Goal: Task Accomplishment & Management: Complete application form

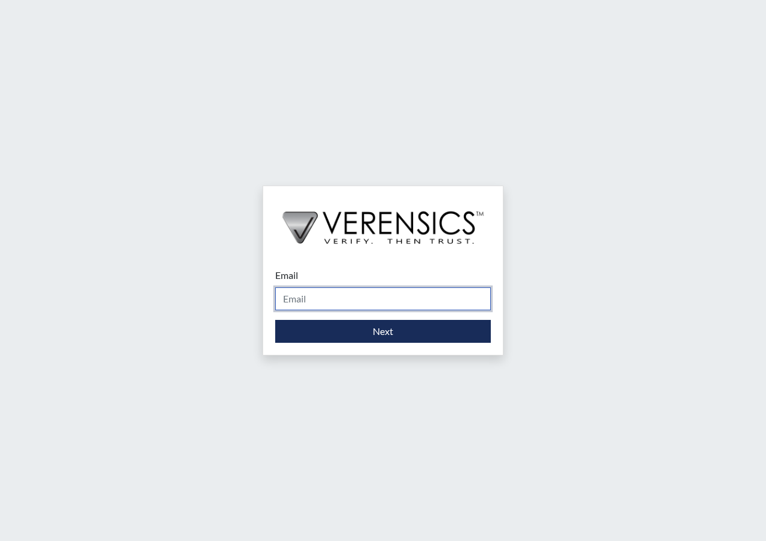
click at [375, 293] on input "Email" at bounding box center [383, 298] width 216 height 23
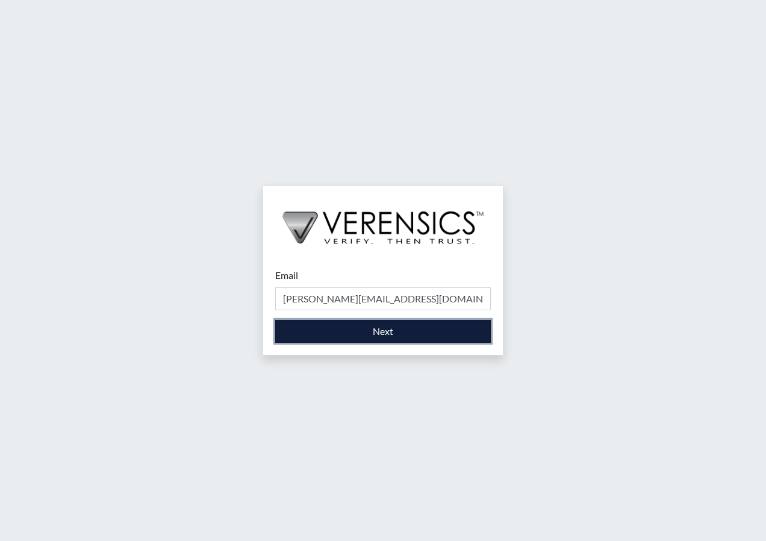
click at [362, 338] on button "Next" at bounding box center [383, 331] width 216 height 23
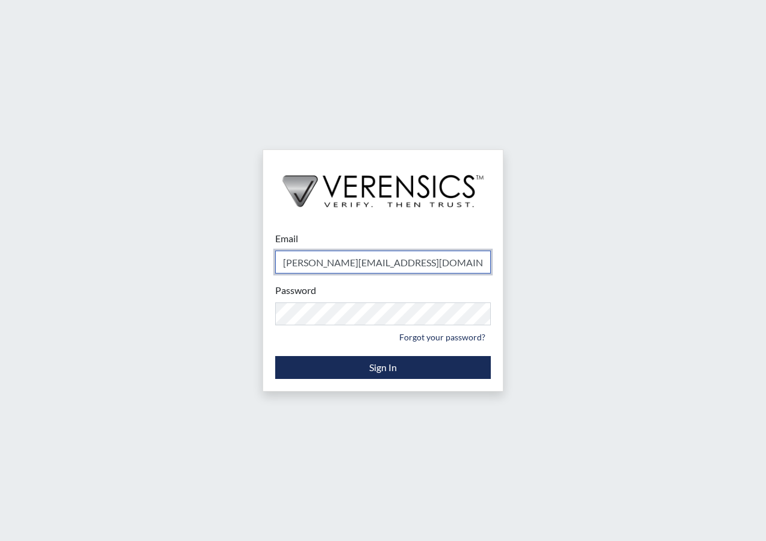
type input "[PERSON_NAME][EMAIL_ADDRESS][PERSON_NAME][DOMAIN_NAME]"
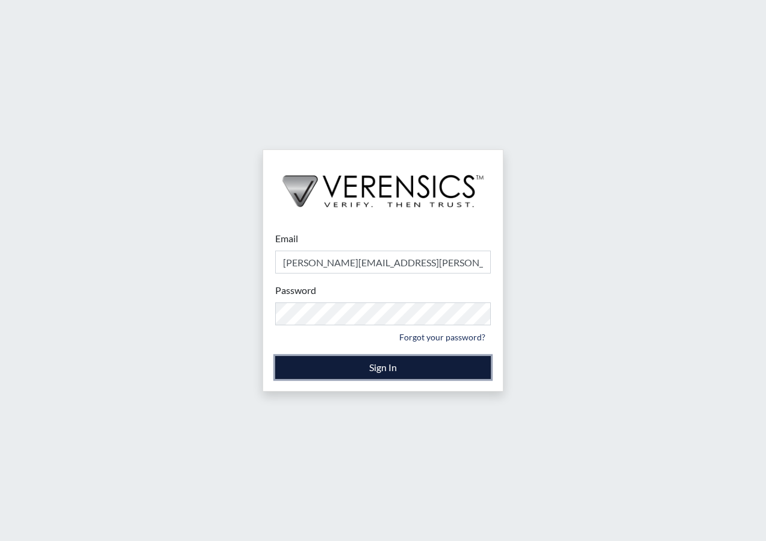
click at [355, 361] on button "Sign In" at bounding box center [383, 367] width 216 height 23
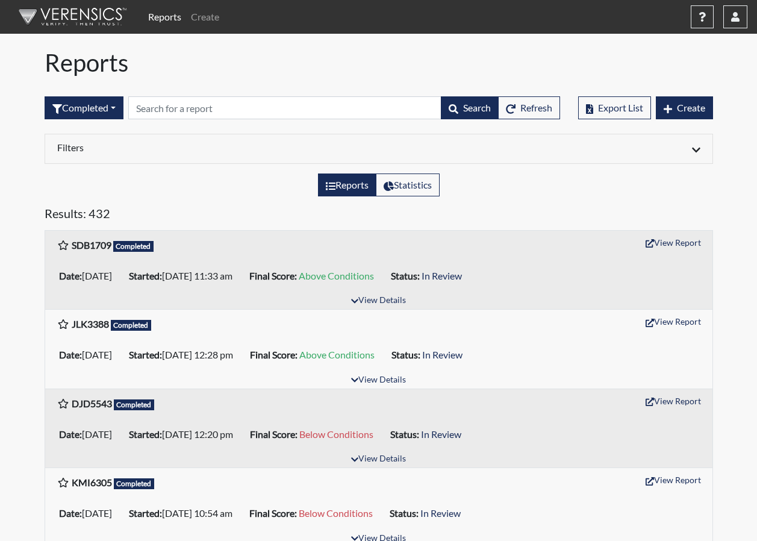
click at [646, 202] on div "Reports Statistics" at bounding box center [379, 189] width 687 height 33
click at [690, 114] on button "Create" at bounding box center [684, 107] width 57 height 23
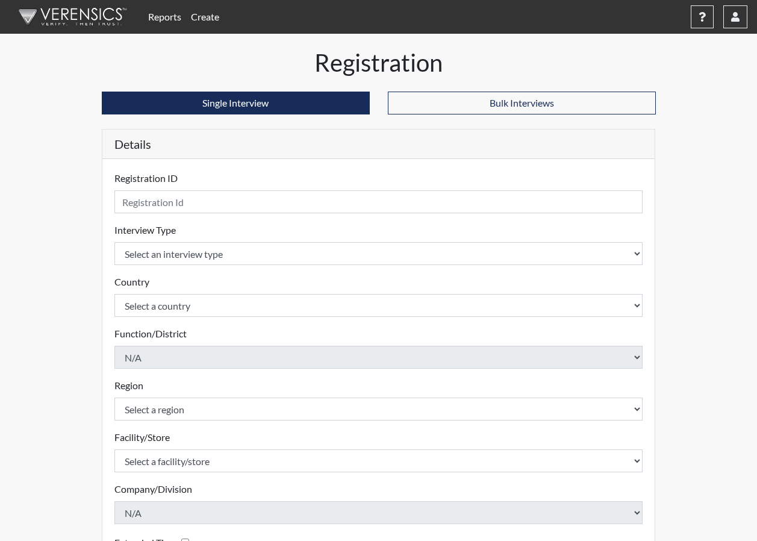
click at [718, 282] on div "Registration Single Interview Bulk Interviews Details Registration ID Please pr…" at bounding box center [379, 362] width 687 height 629
click at [709, 285] on div "Registration Single Interview Bulk Interviews Details Registration ID Please pr…" at bounding box center [379, 362] width 687 height 629
click at [709, 284] on div "Registration Single Interview Bulk Interviews Details Registration ID Please pr…" at bounding box center [379, 362] width 687 height 629
click at [715, 237] on div "Registration Single Interview Bulk Interviews Details Registration ID Please pr…" at bounding box center [379, 362] width 687 height 629
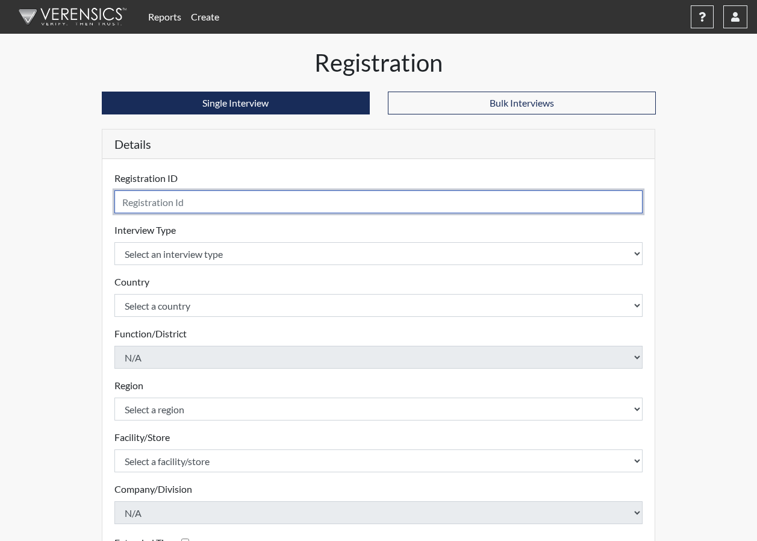
click at [195, 211] on input "text" at bounding box center [378, 201] width 529 height 23
type input "AJH9984"
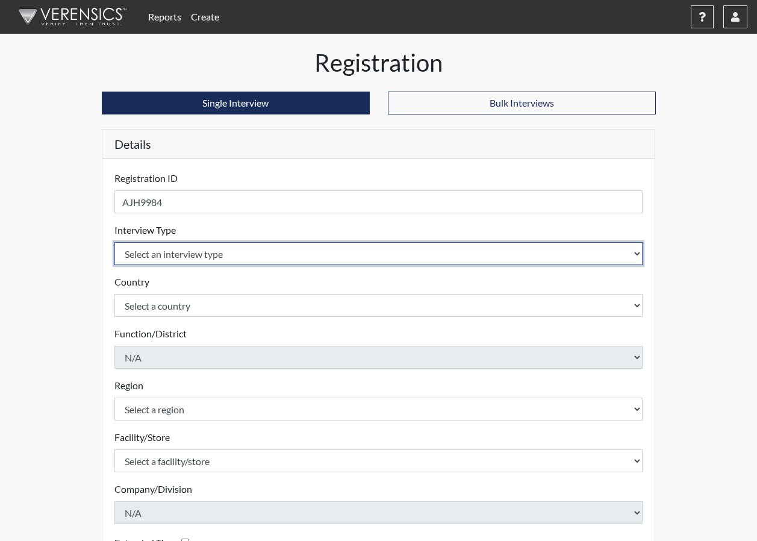
click at [184, 255] on select "Select an interview type Corrections Pre-Employment" at bounding box center [378, 253] width 529 height 23
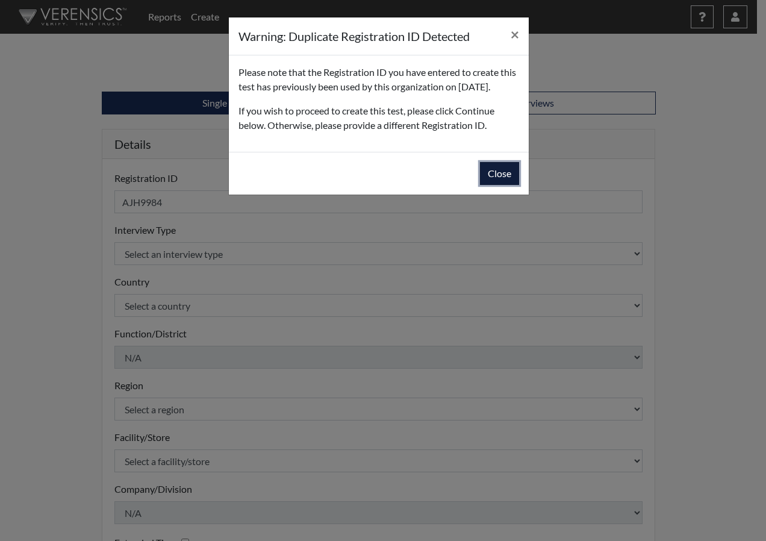
click at [488, 185] on button "Close" at bounding box center [499, 173] width 39 height 23
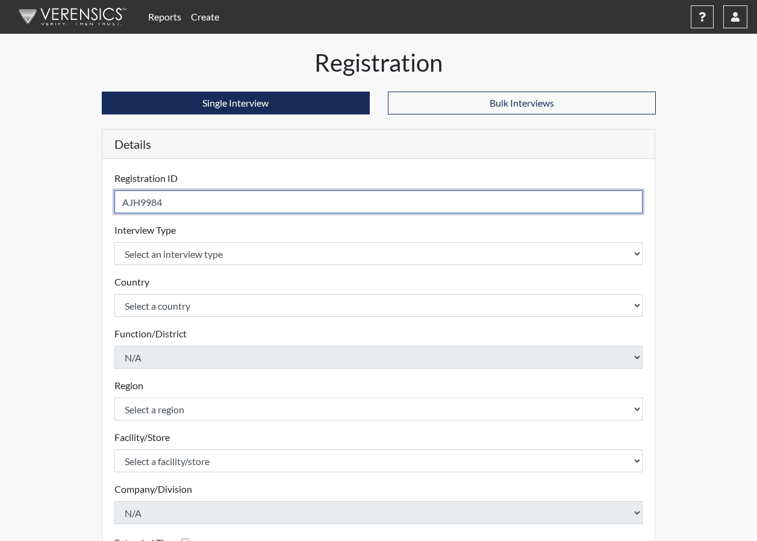
click at [199, 202] on input "AJH9984" at bounding box center [378, 201] width 529 height 23
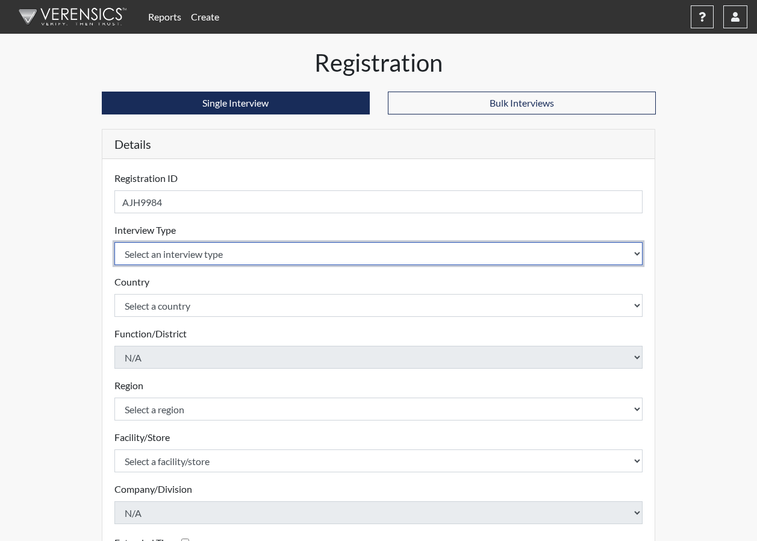
click at [234, 250] on select "Select an interview type Corrections Pre-Employment" at bounding box center [378, 253] width 529 height 23
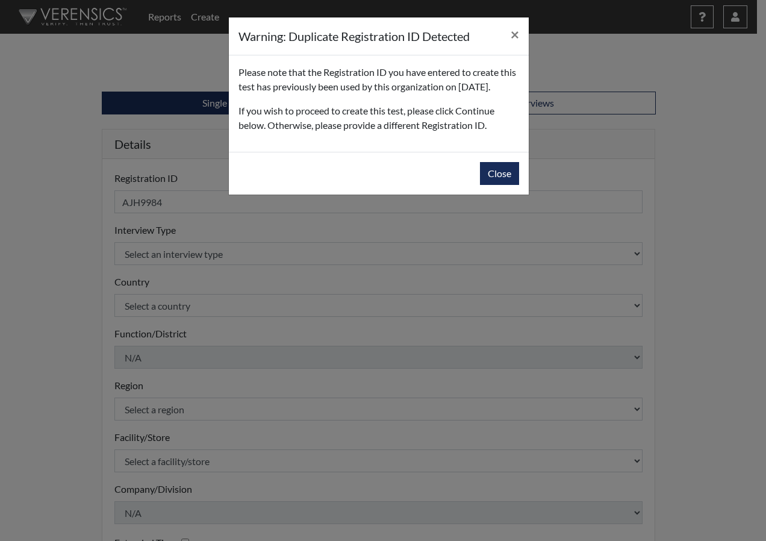
click at [225, 279] on div "Warning: Duplicate Registration ID Detected × Please note that the Registration…" at bounding box center [383, 270] width 766 height 541
click at [507, 185] on button "Close" at bounding box center [499, 173] width 39 height 23
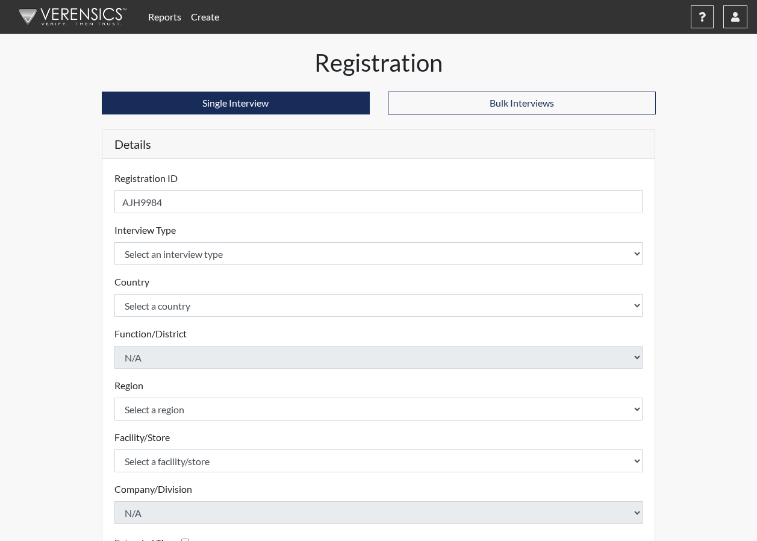
click at [220, 265] on form "Registration ID AJH9984 Please provide a registration ID. Interview Type Select…" at bounding box center [378, 387] width 529 height 432
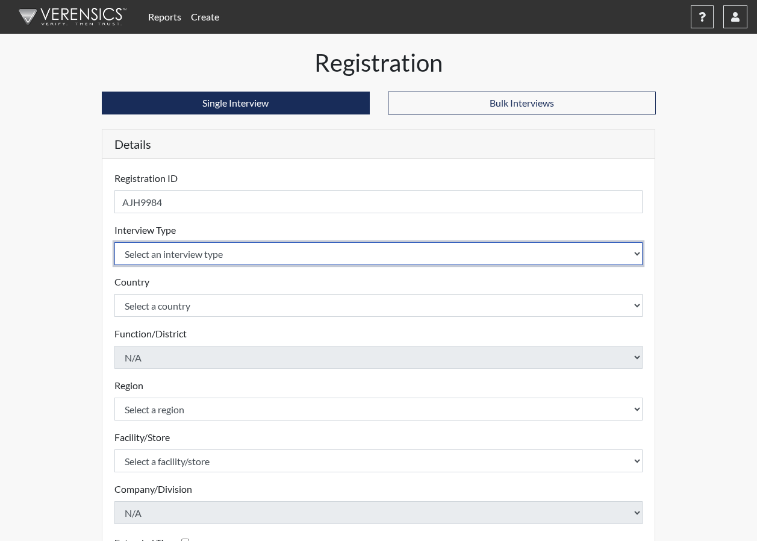
click at [221, 259] on select "Select an interview type Corrections Pre-Employment" at bounding box center [378, 253] width 529 height 23
select select "ff733e93-e1bf-11ea-9c9f-0eff0cf7eb8f"
click at [114, 242] on select "Select an interview type Corrections Pre-Employment" at bounding box center [378, 253] width 529 height 23
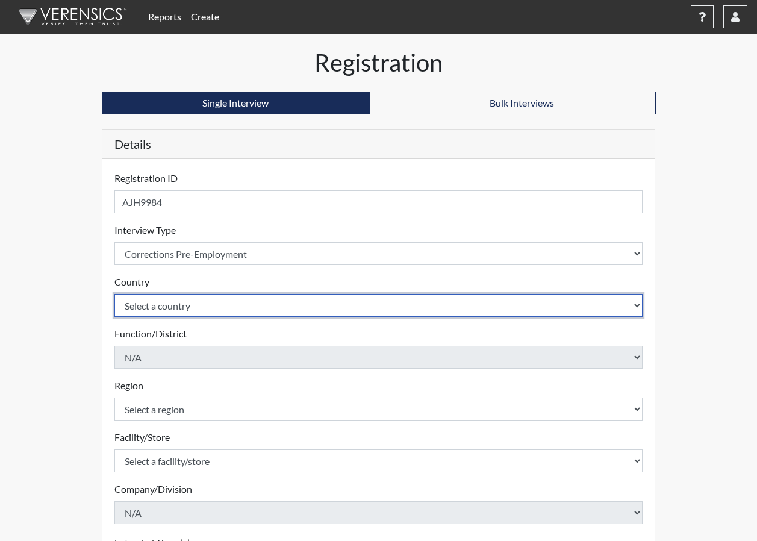
click at [219, 298] on select "Select a country [GEOGRAPHIC_DATA] [GEOGRAPHIC_DATA]" at bounding box center [378, 305] width 529 height 23
select select "united-states-of-[GEOGRAPHIC_DATA]"
click at [114, 294] on select "Select a country [GEOGRAPHIC_DATA] [GEOGRAPHIC_DATA]" at bounding box center [378, 305] width 529 height 23
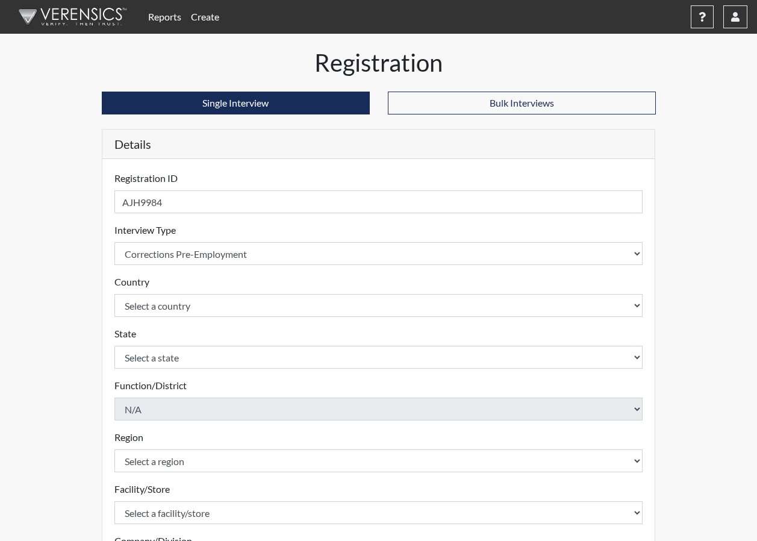
click at [93, 323] on div "Registration Single Interview Bulk Interviews Details Registration ID AJH9984 P…" at bounding box center [379, 388] width 572 height 681
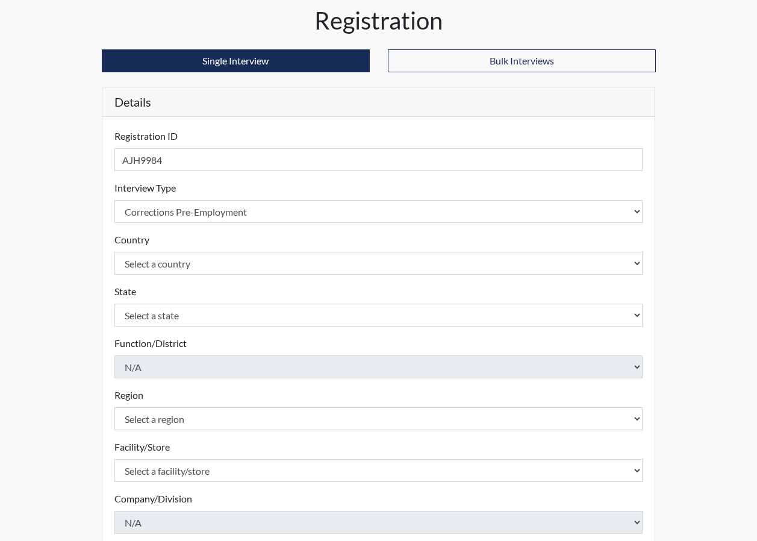
scroll to position [60, 0]
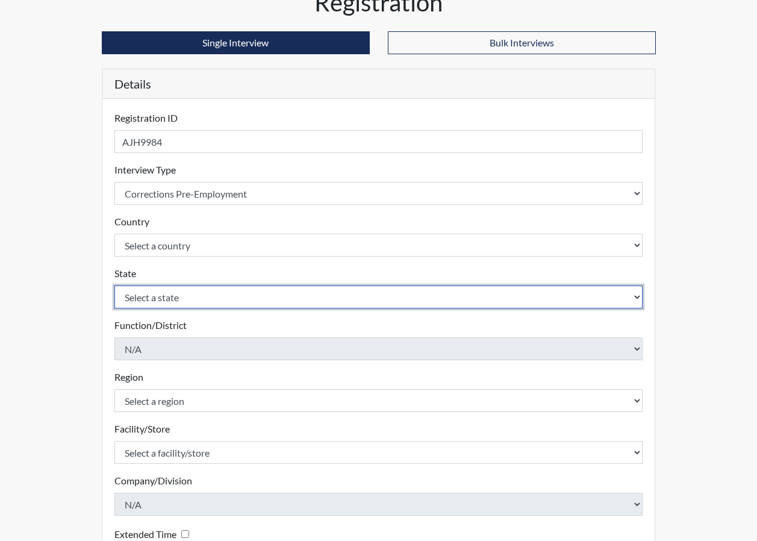
click at [167, 293] on select "Select a state [US_STATE] [US_STATE] [US_STATE] [US_STATE] [US_STATE] [US_STATE…" at bounding box center [378, 296] width 529 height 23
select select "GA"
click at [114, 285] on select "Select a state [US_STATE] [US_STATE] [US_STATE] [US_STATE] [US_STATE] [US_STATE…" at bounding box center [378, 296] width 529 height 23
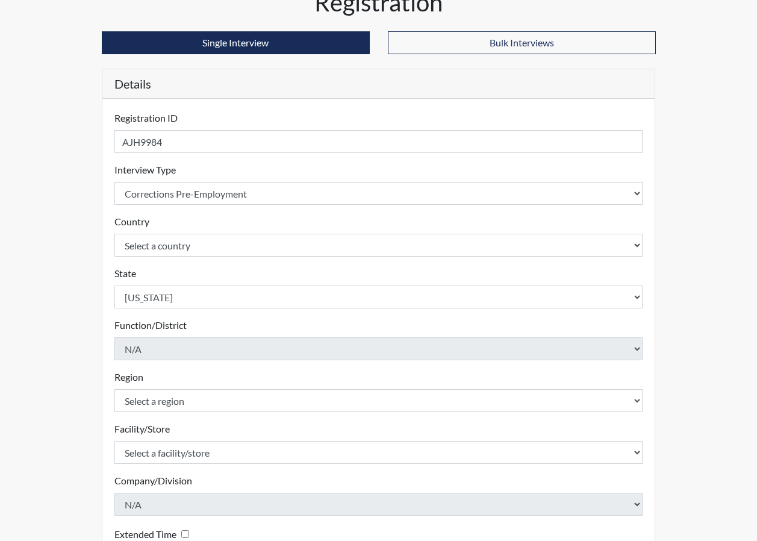
click at [78, 301] on div "Registration Single Interview Bulk Interviews Details Registration ID AJH9984 P…" at bounding box center [379, 328] width 687 height 681
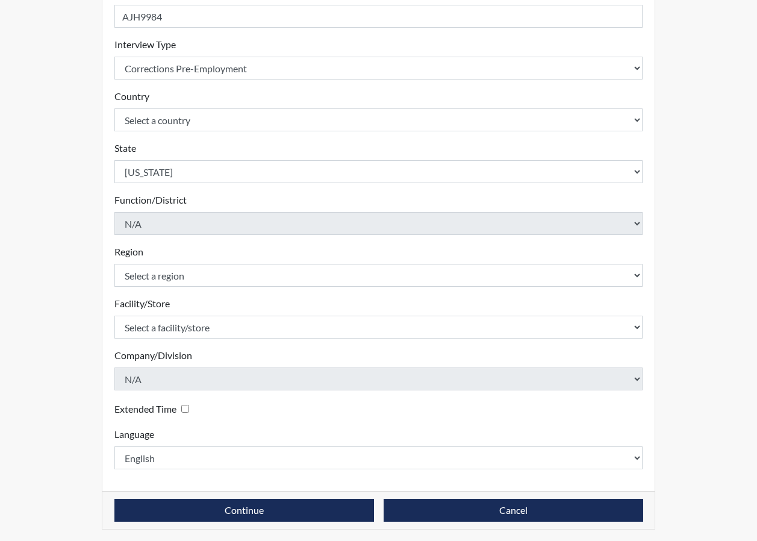
scroll to position [188, 0]
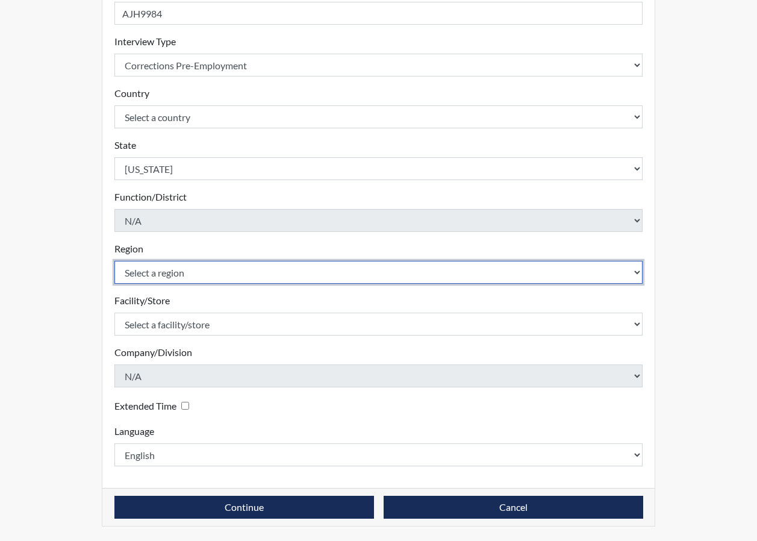
click at [180, 269] on select "Select a region [GEOGRAPHIC_DATA]" at bounding box center [378, 272] width 529 height 23
select select "8bdab1f8-09d2-48bf-ae6d-f2dae3084107"
click at [114, 261] on select "Select a region [GEOGRAPHIC_DATA]" at bounding box center [378, 272] width 529 height 23
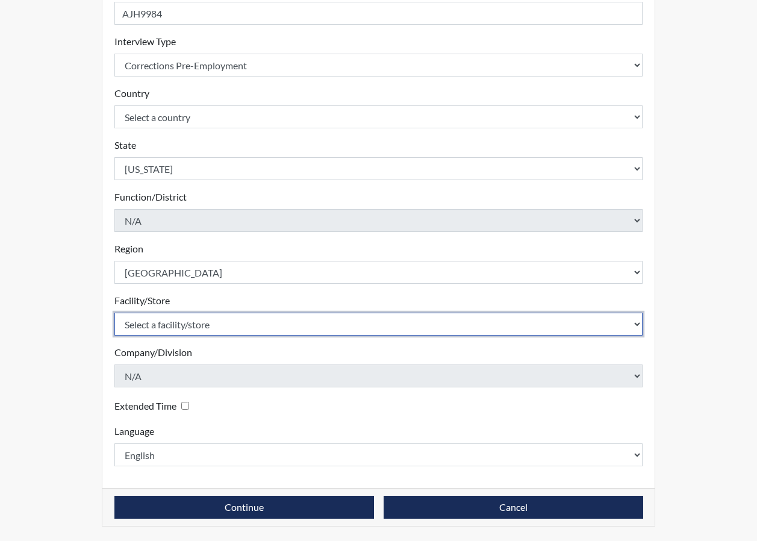
drag, startPoint x: 189, startPoint y: 321, endPoint x: 190, endPoint y: 328, distance: 6.7
click at [189, 321] on select "Select a facility/store [PERSON_NAME]" at bounding box center [378, 324] width 529 height 23
select select "bcfceb28-1b88-452b-bb93-1e952c28694e"
click at [114, 313] on select "Select a facility/store [PERSON_NAME]" at bounding box center [378, 324] width 529 height 23
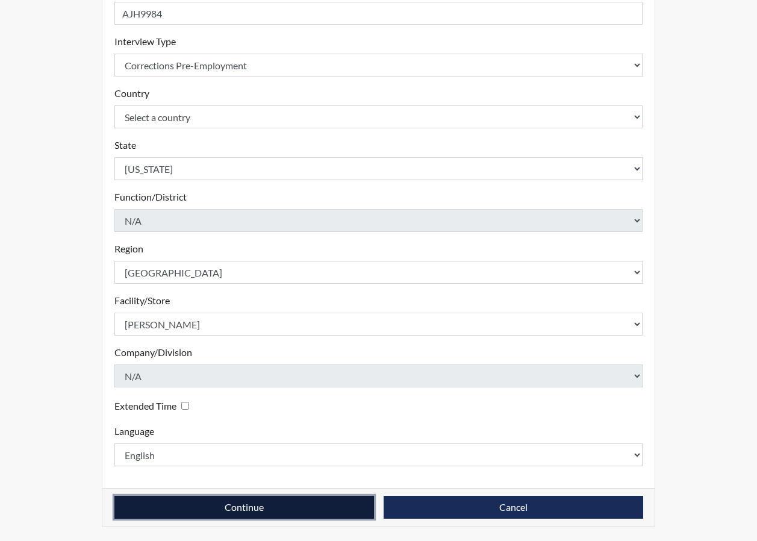
click at [251, 508] on button "Continue" at bounding box center [244, 507] width 260 height 23
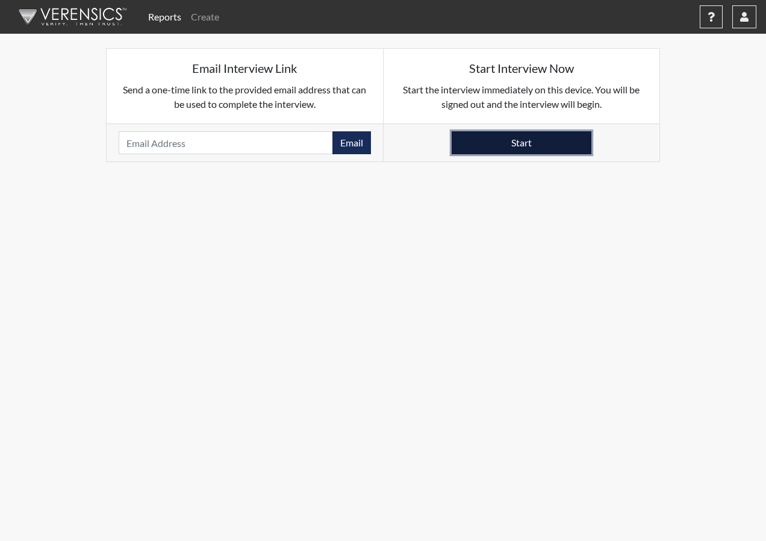
click at [493, 152] on button "Start" at bounding box center [522, 142] width 140 height 23
